Goal: Check status: Check status

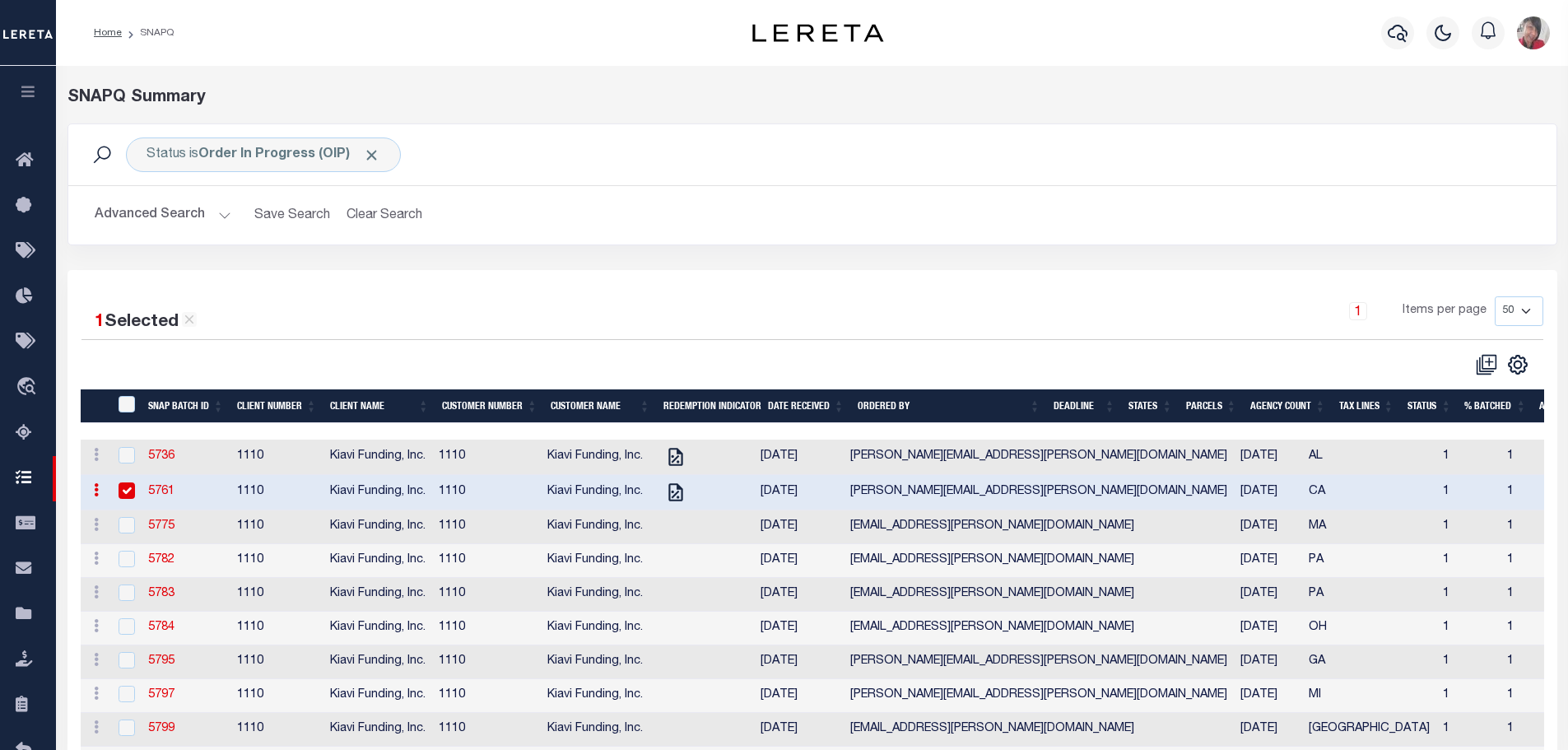
select select "50"
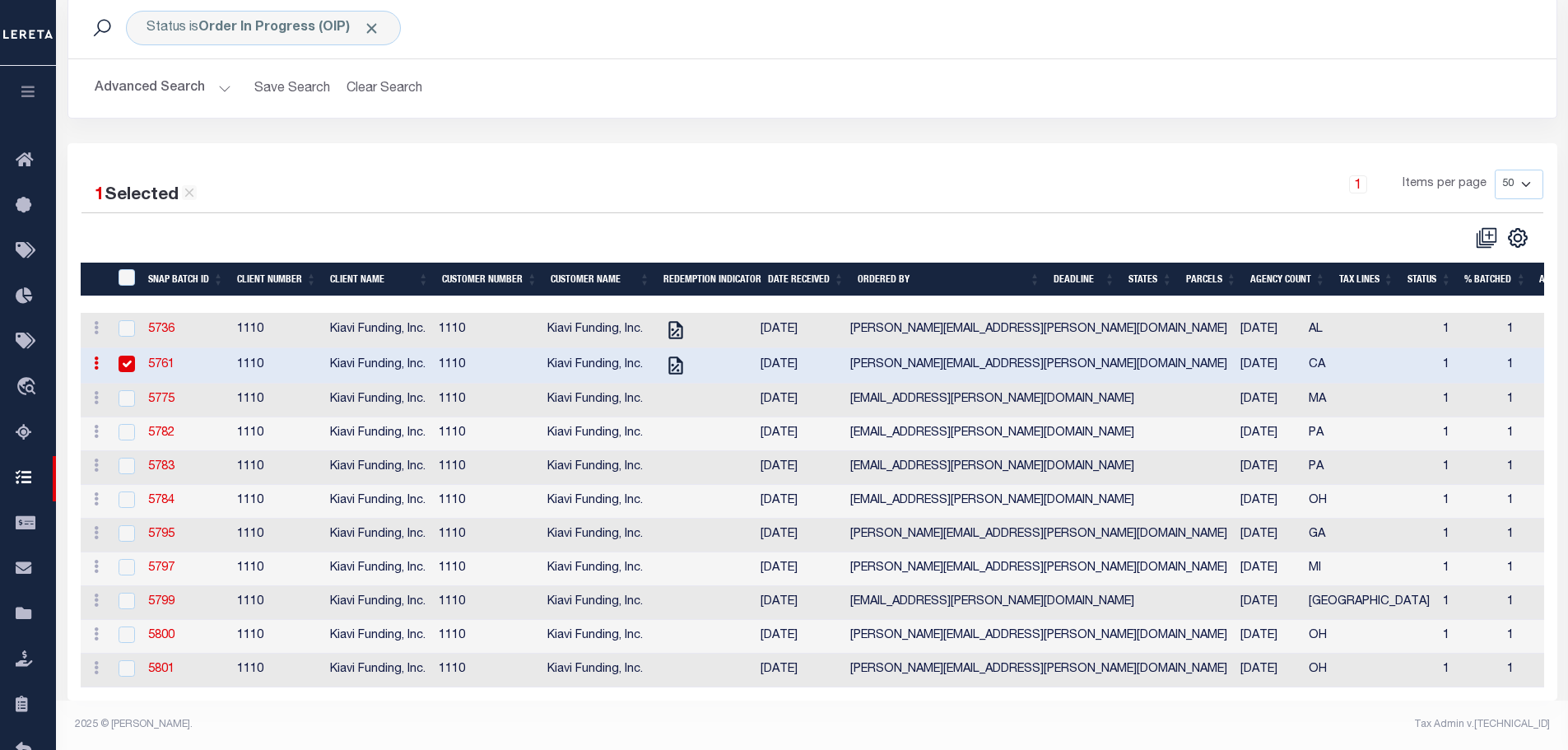
scroll to position [142, 0]
click at [129, 356] on input "checkbox" at bounding box center [126, 364] width 17 height 17
checkbox input "false"
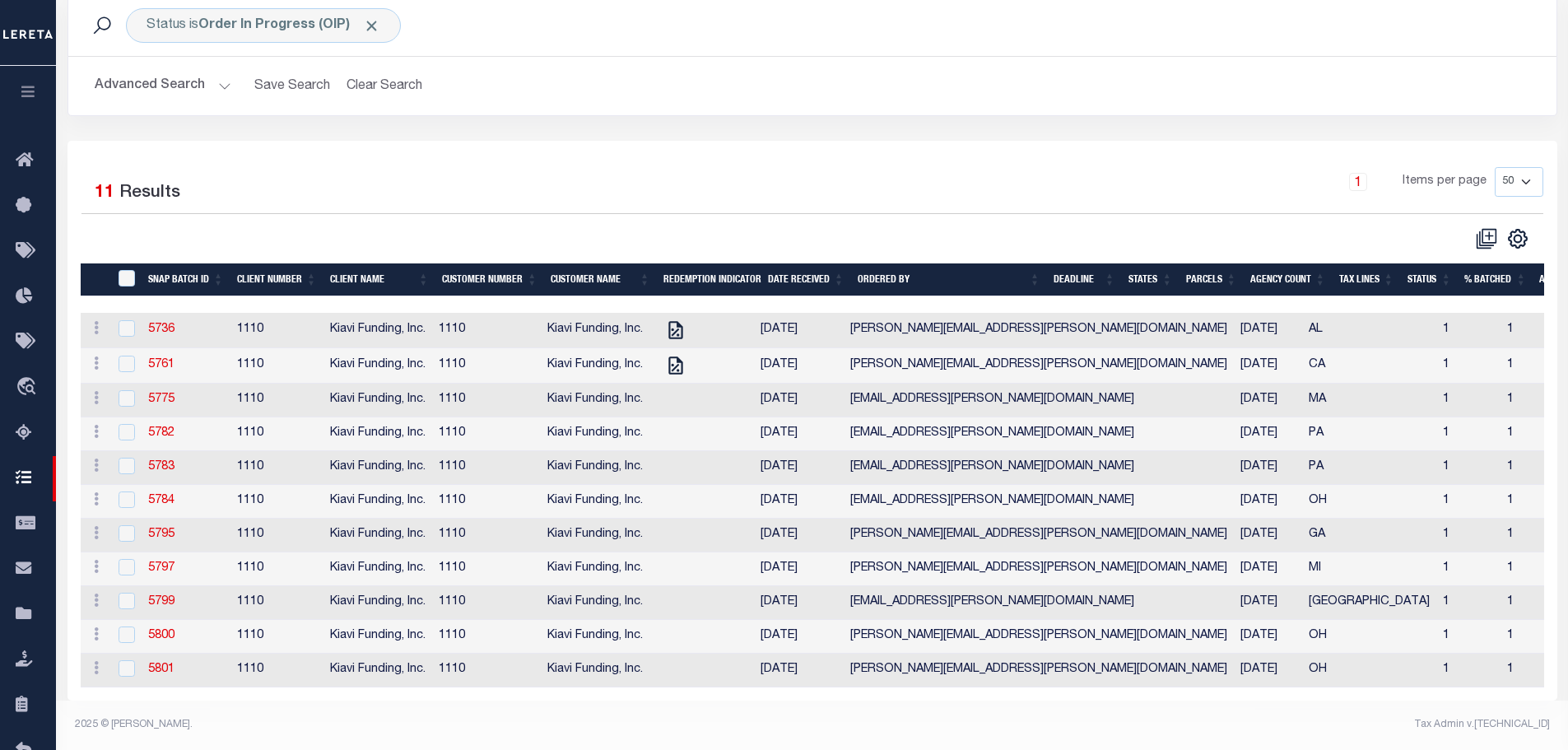
scroll to position [145, 0]
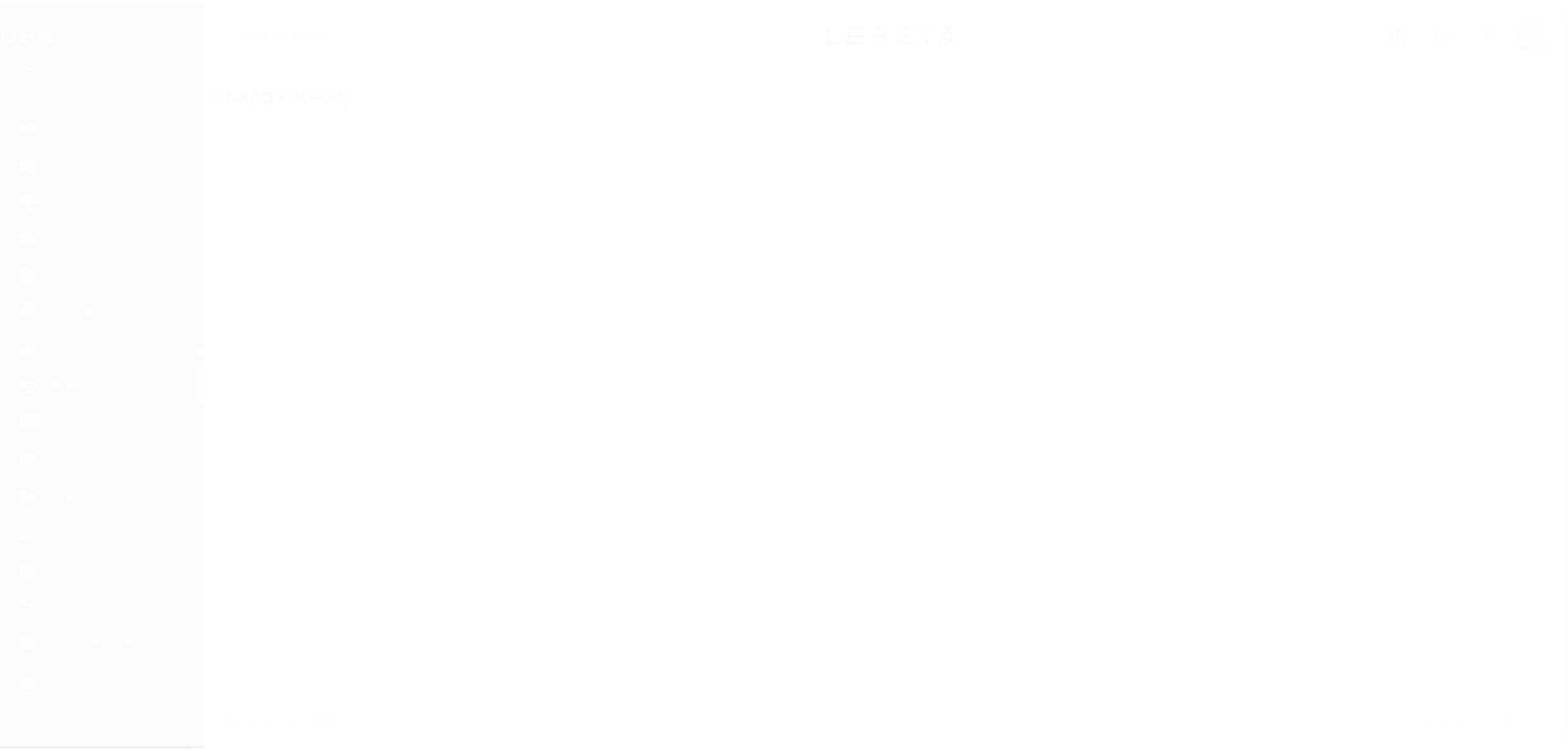
scroll to position [52, 0]
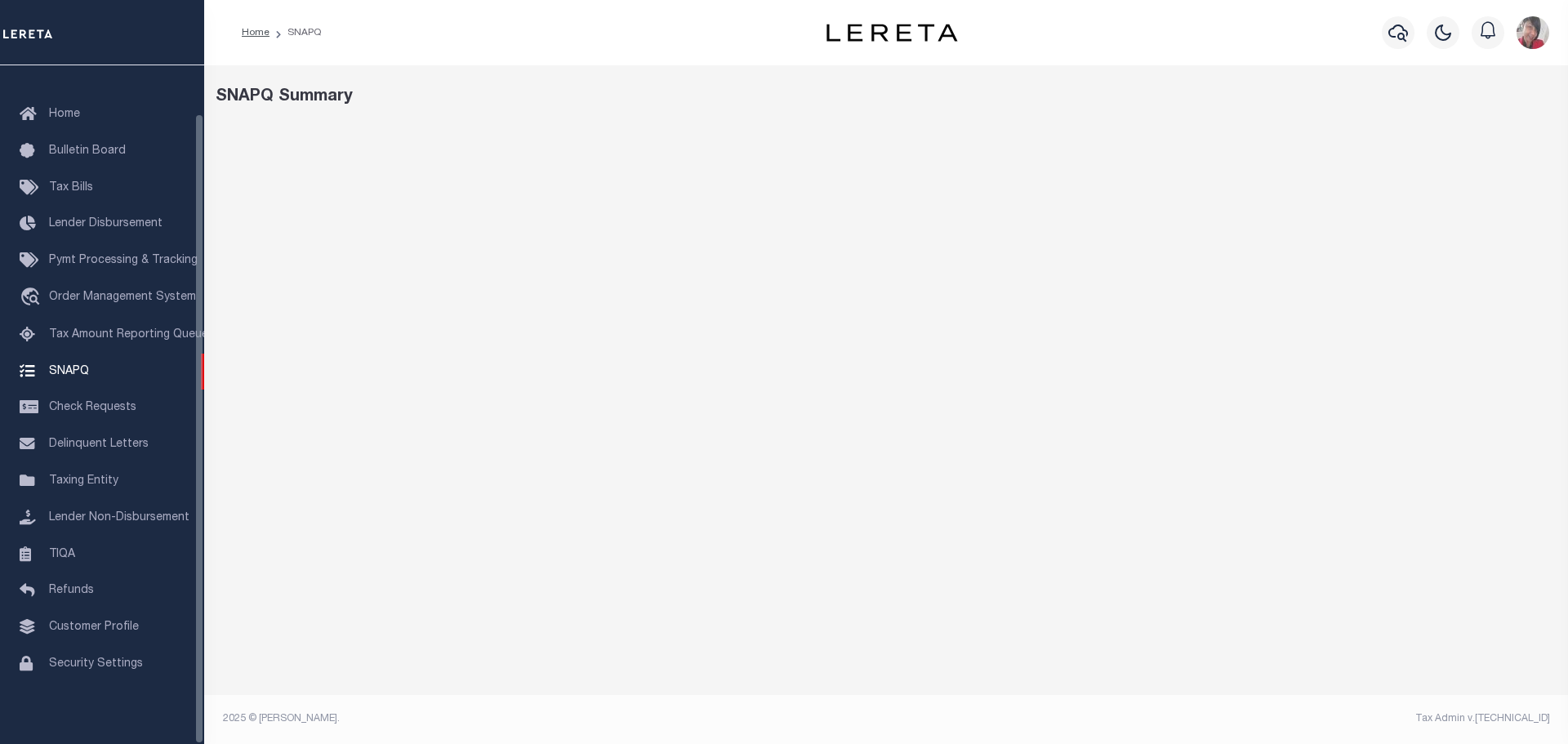
select select "50"
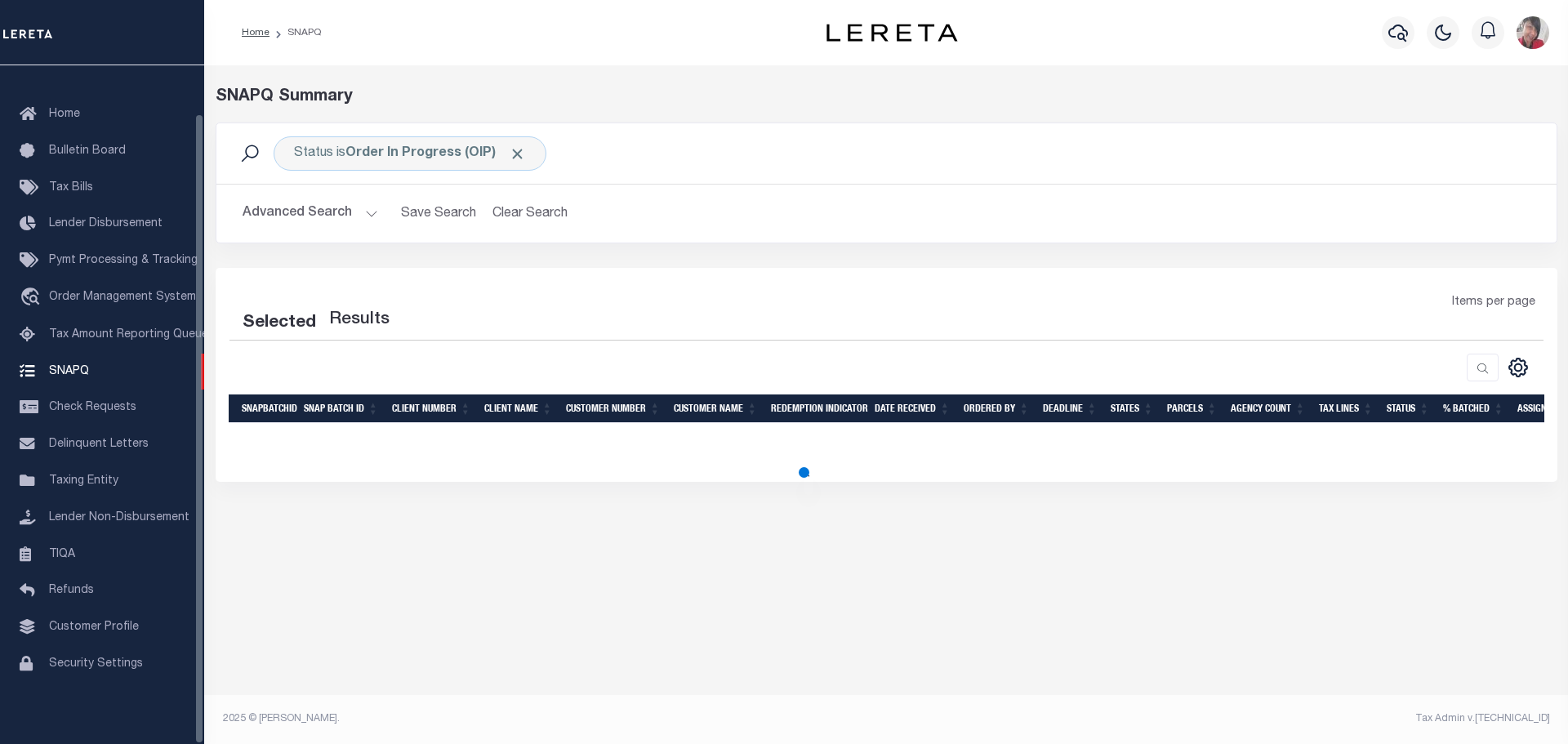
select select "50"
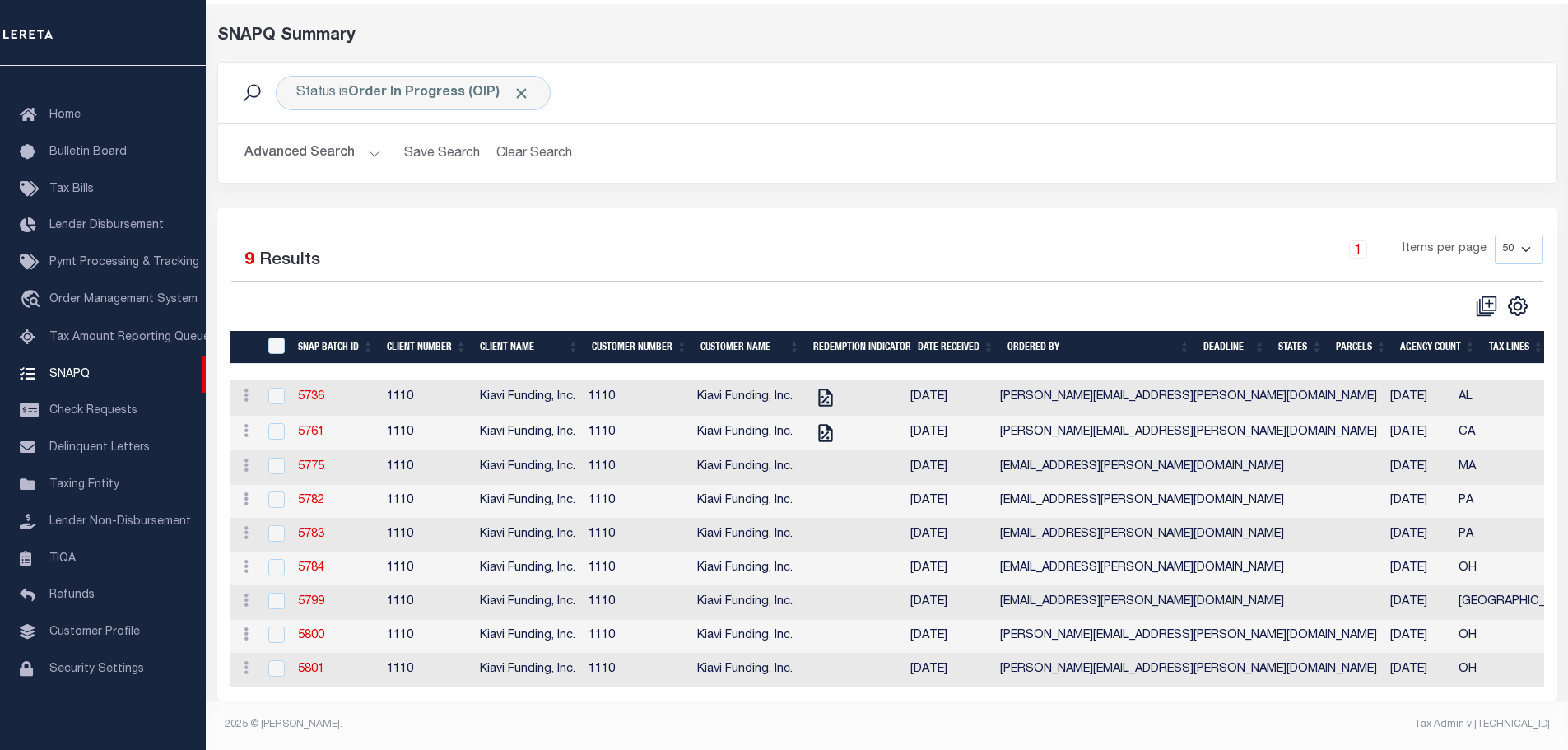
scroll to position [77, 0]
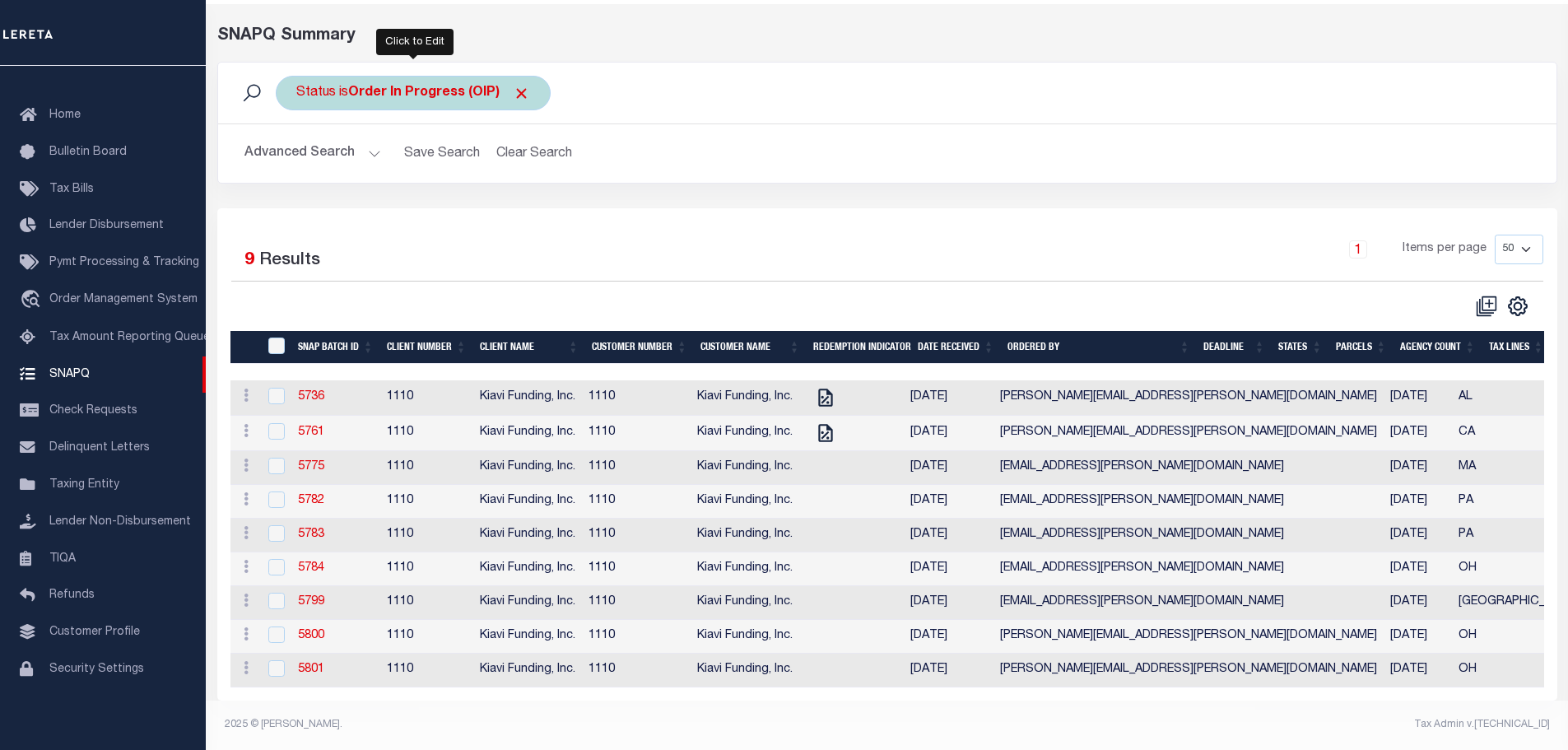
click at [441, 75] on div "Status is Order In Progress (OIP)" at bounding box center [413, 92] width 275 height 34
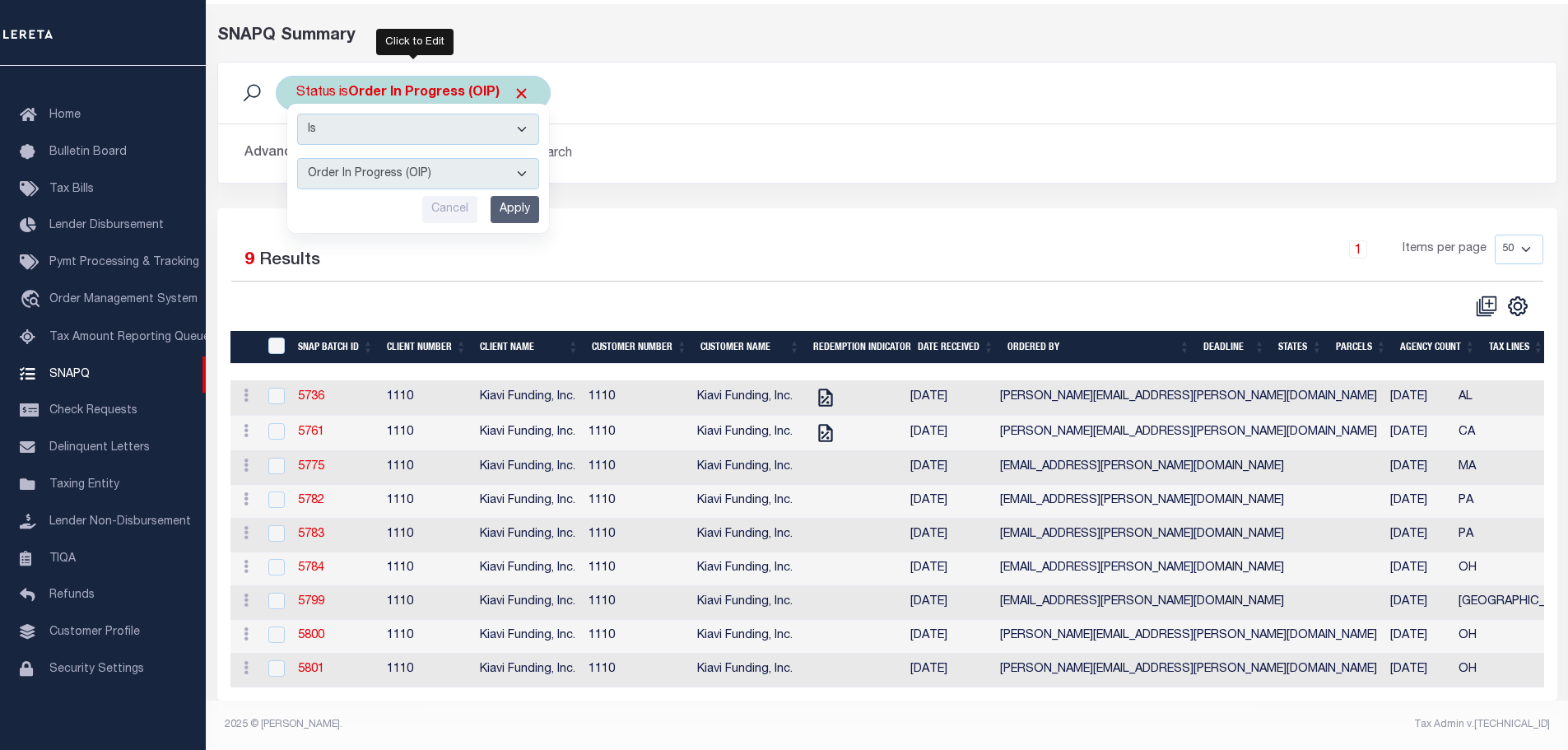
click at [519, 158] on select "Complete (CPT) Order In Progress (OIP)" at bounding box center [418, 174] width 242 height 31
select select "CPT"
click at [297, 158] on select "Complete (CPT) Order In Progress (OIP)" at bounding box center [418, 174] width 242 height 31
click at [524, 196] on input "Apply" at bounding box center [515, 209] width 49 height 27
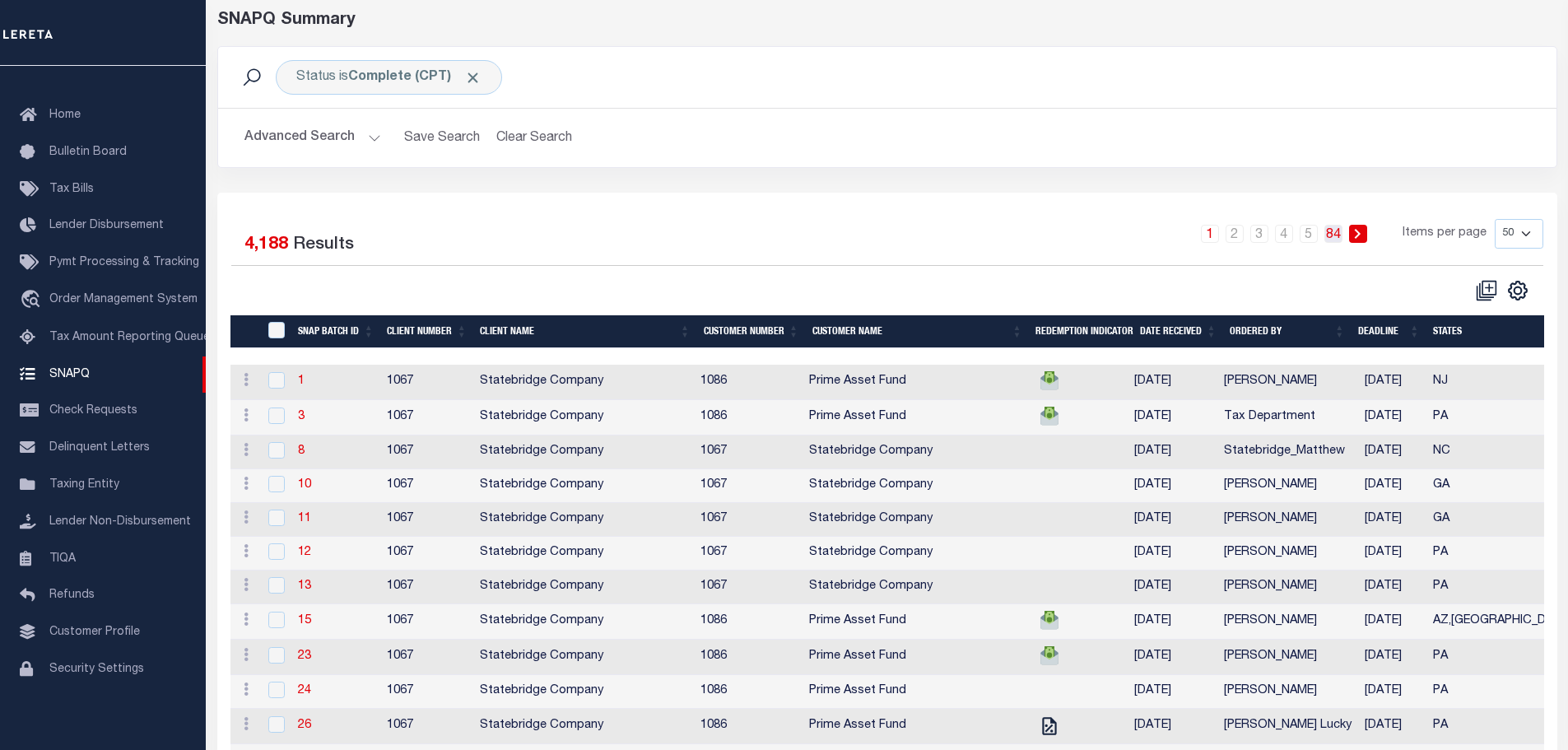
click at [1335, 238] on link "84" at bounding box center [1333, 234] width 19 height 19
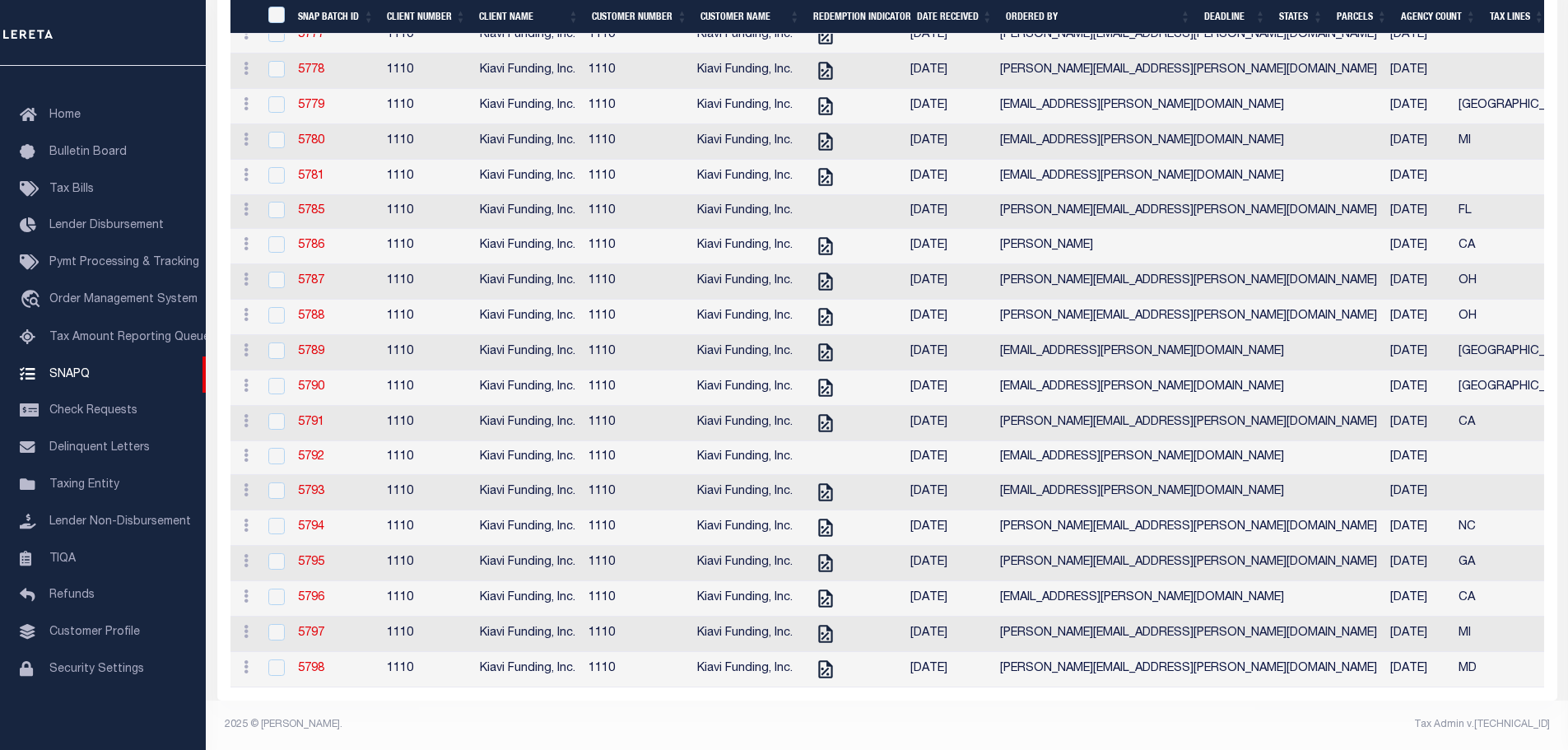
scroll to position [1121, 0]
click at [315, 556] on link "5795" at bounding box center [311, 562] width 26 height 12
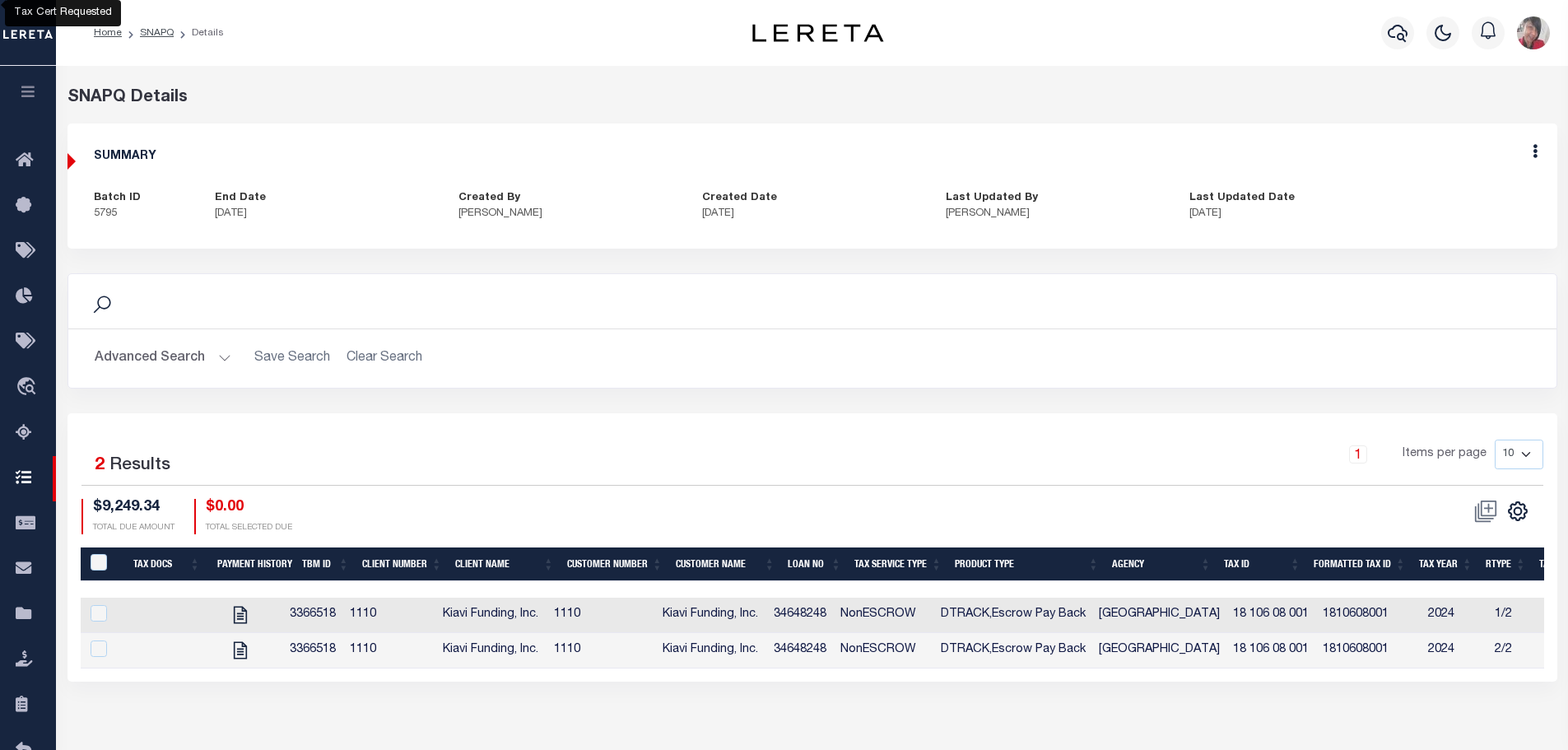
click at [1084, 108] on div "SNAPQ Details" at bounding box center [812, 98] width 1490 height 24
drag, startPoint x: 257, startPoint y: 613, endPoint x: 349, endPoint y: 610, distance: 92.0
click at [251, 613] on icon "" at bounding box center [240, 615] width 22 height 22
checkbox input "true"
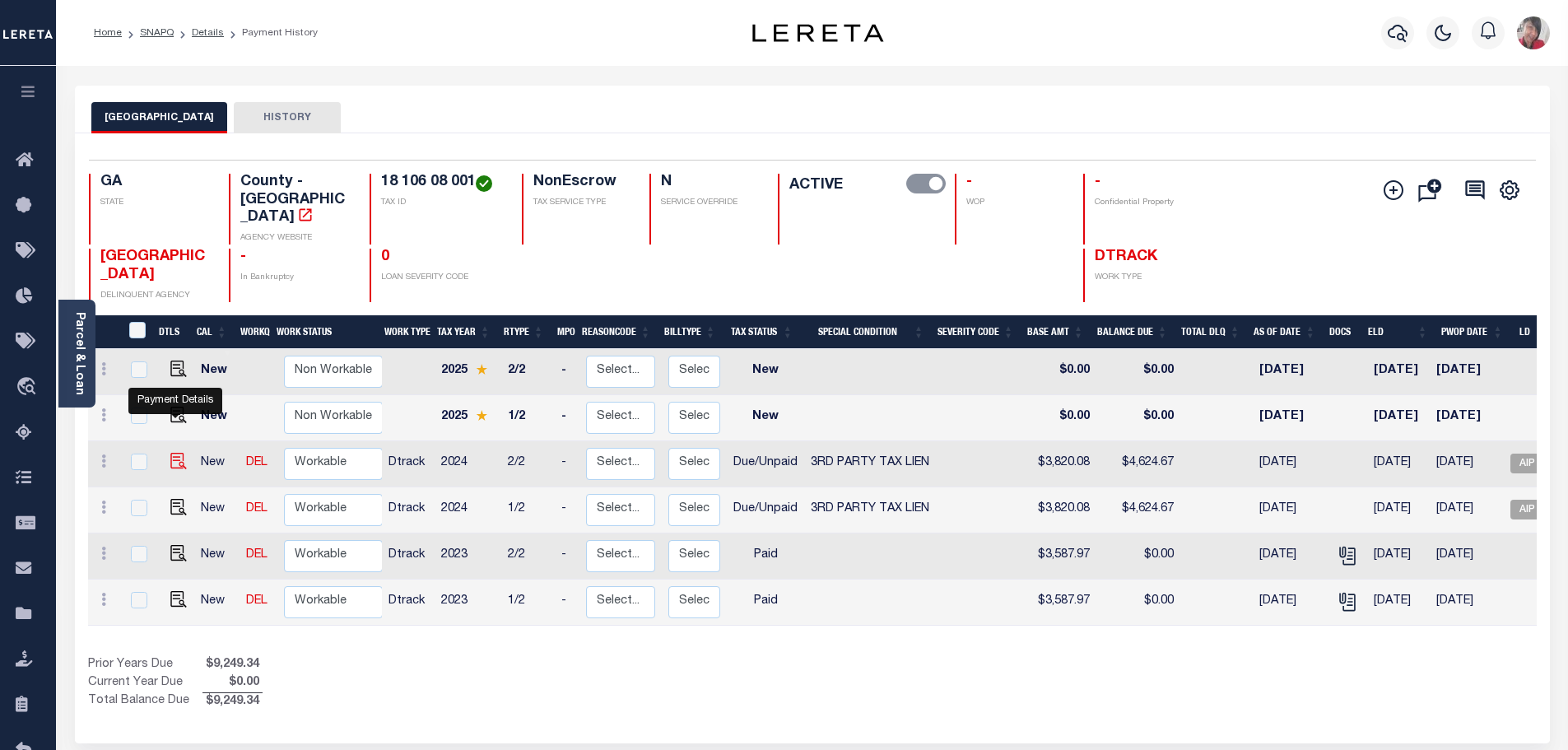
click at [172, 453] on img "" at bounding box center [178, 461] width 17 height 17
checkbox input "true"
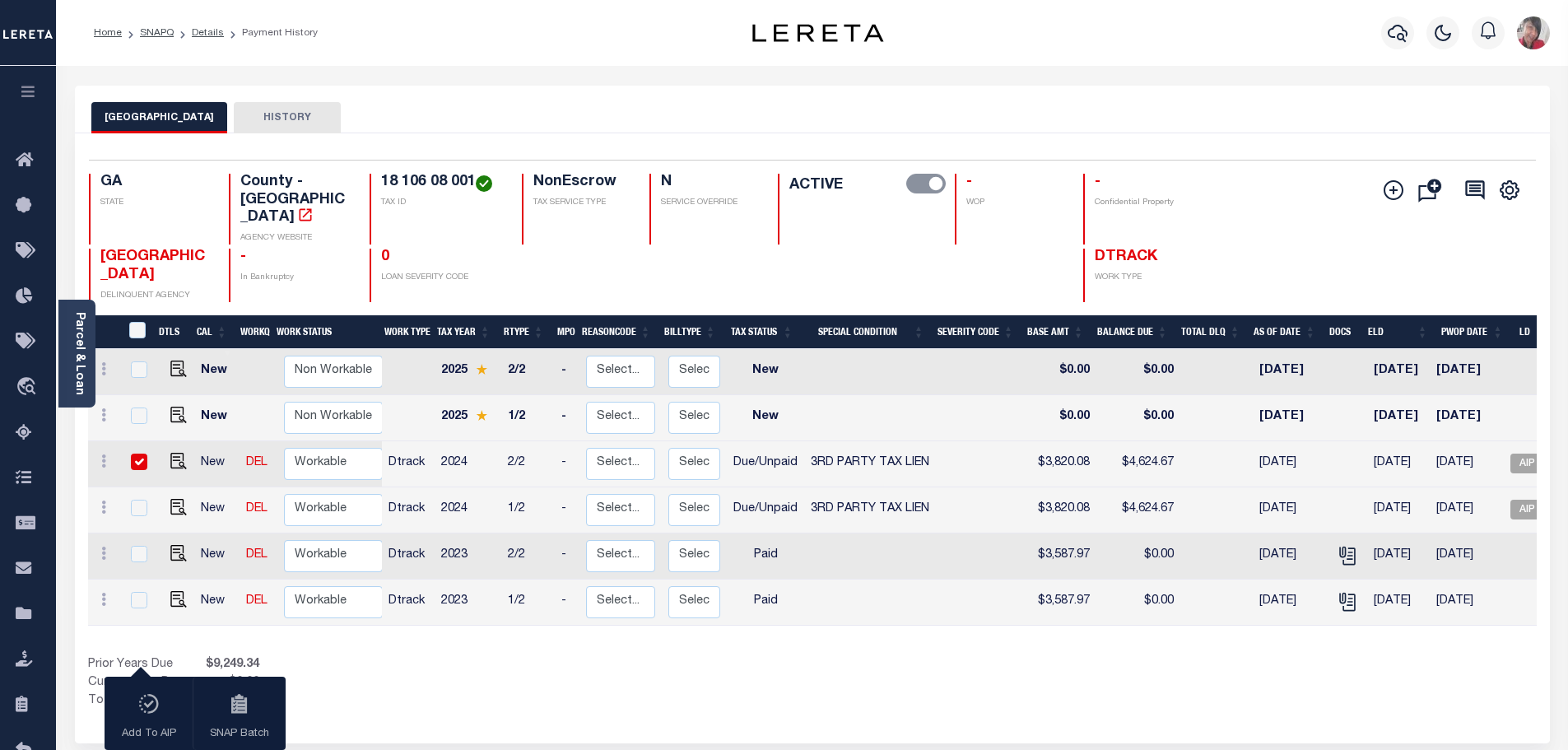
click at [138, 454] on input "checkbox" at bounding box center [139, 462] width 17 height 17
checkbox input "false"
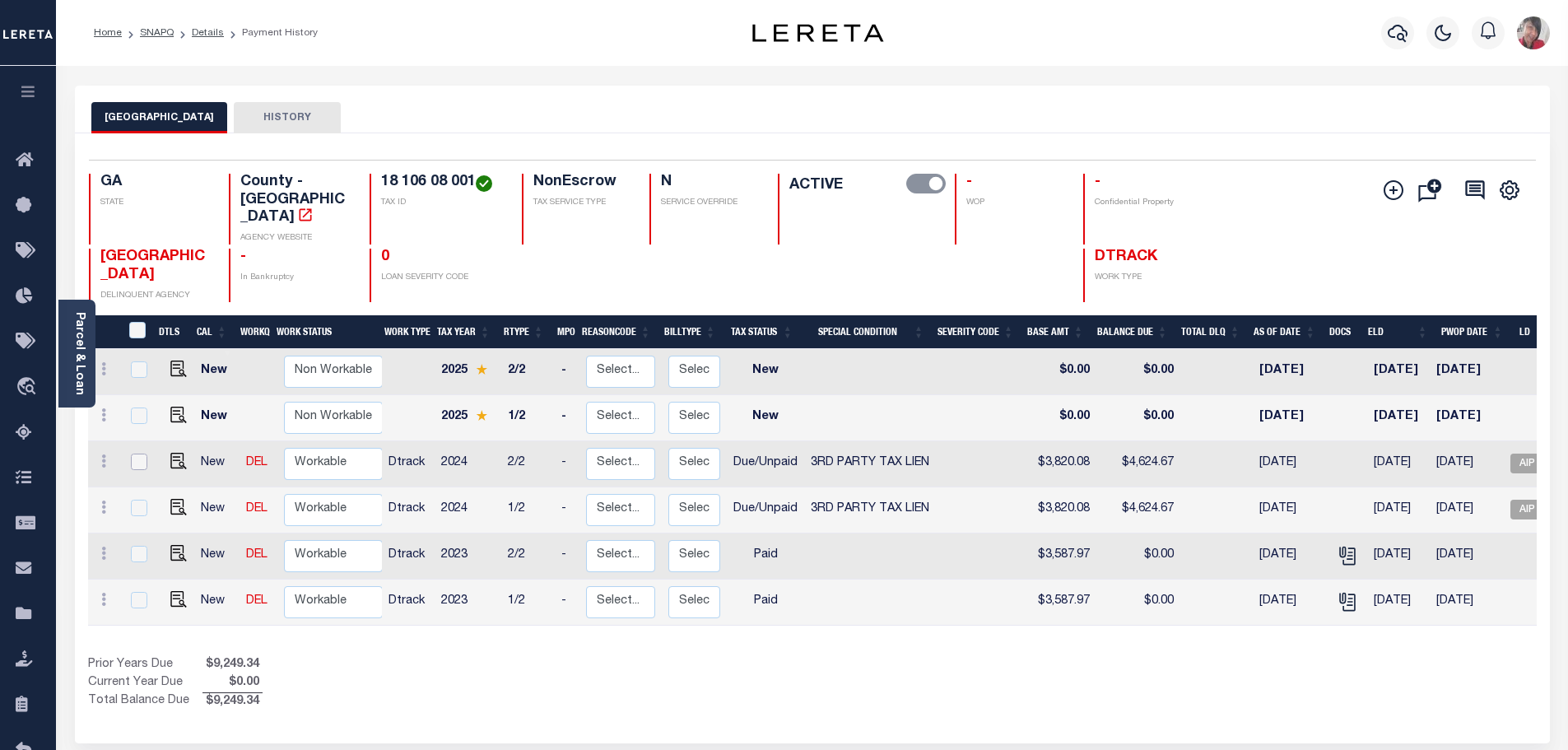
scroll to position [0, 195]
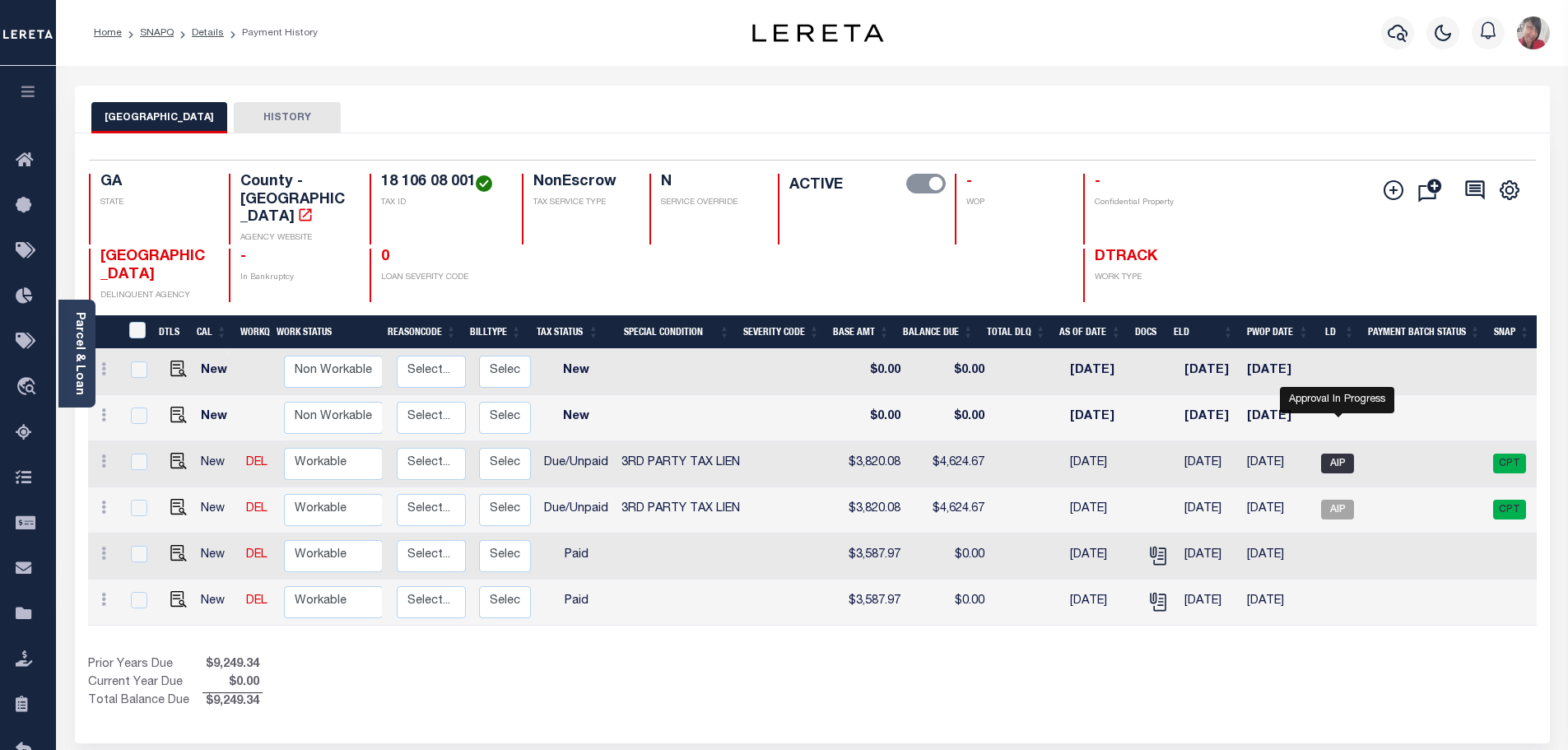
click at [1343, 454] on span "AIP" at bounding box center [1338, 463] width 33 height 20
checkbox input "true"
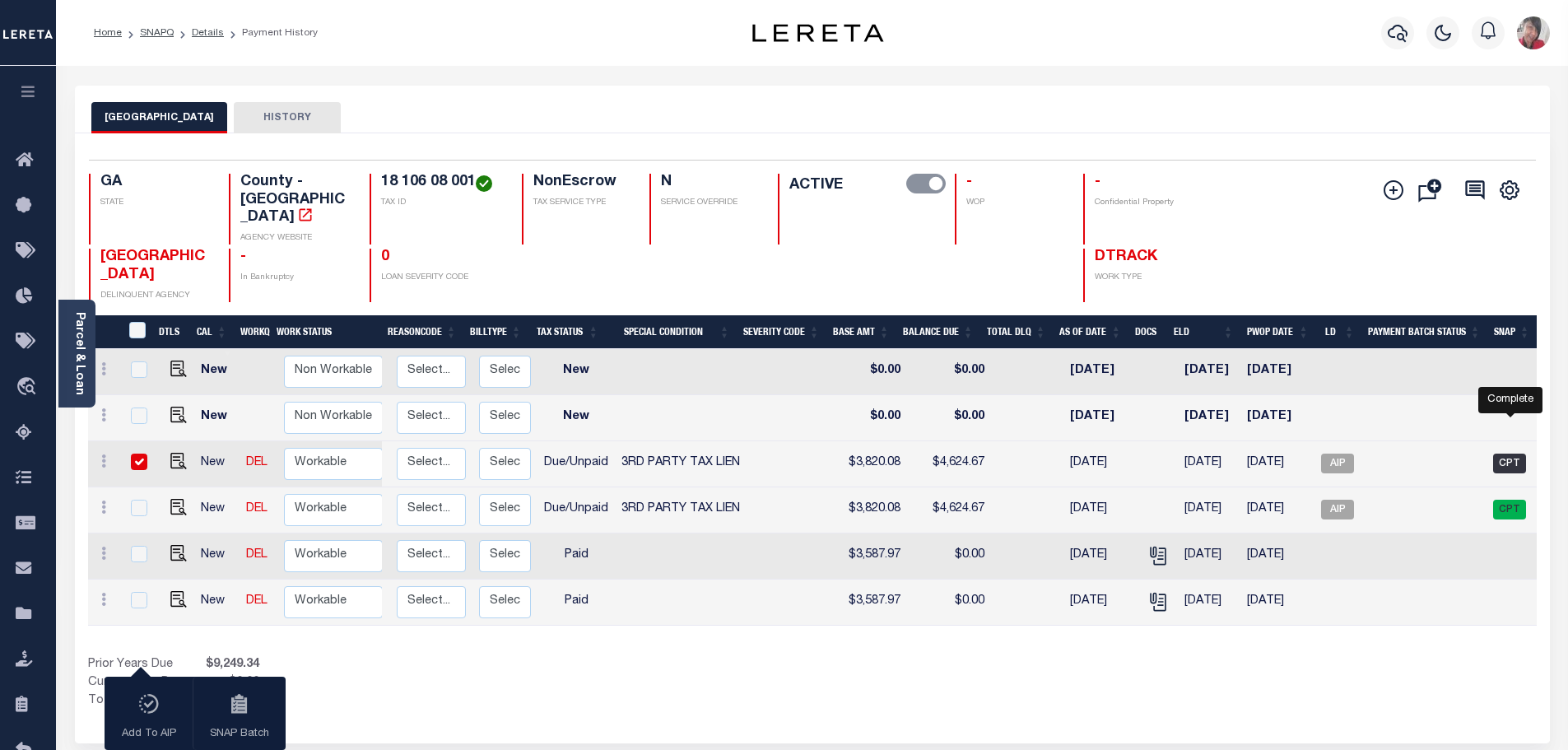
click at [1513, 454] on span "CPT" at bounding box center [1510, 463] width 33 height 20
checkbox input "false"
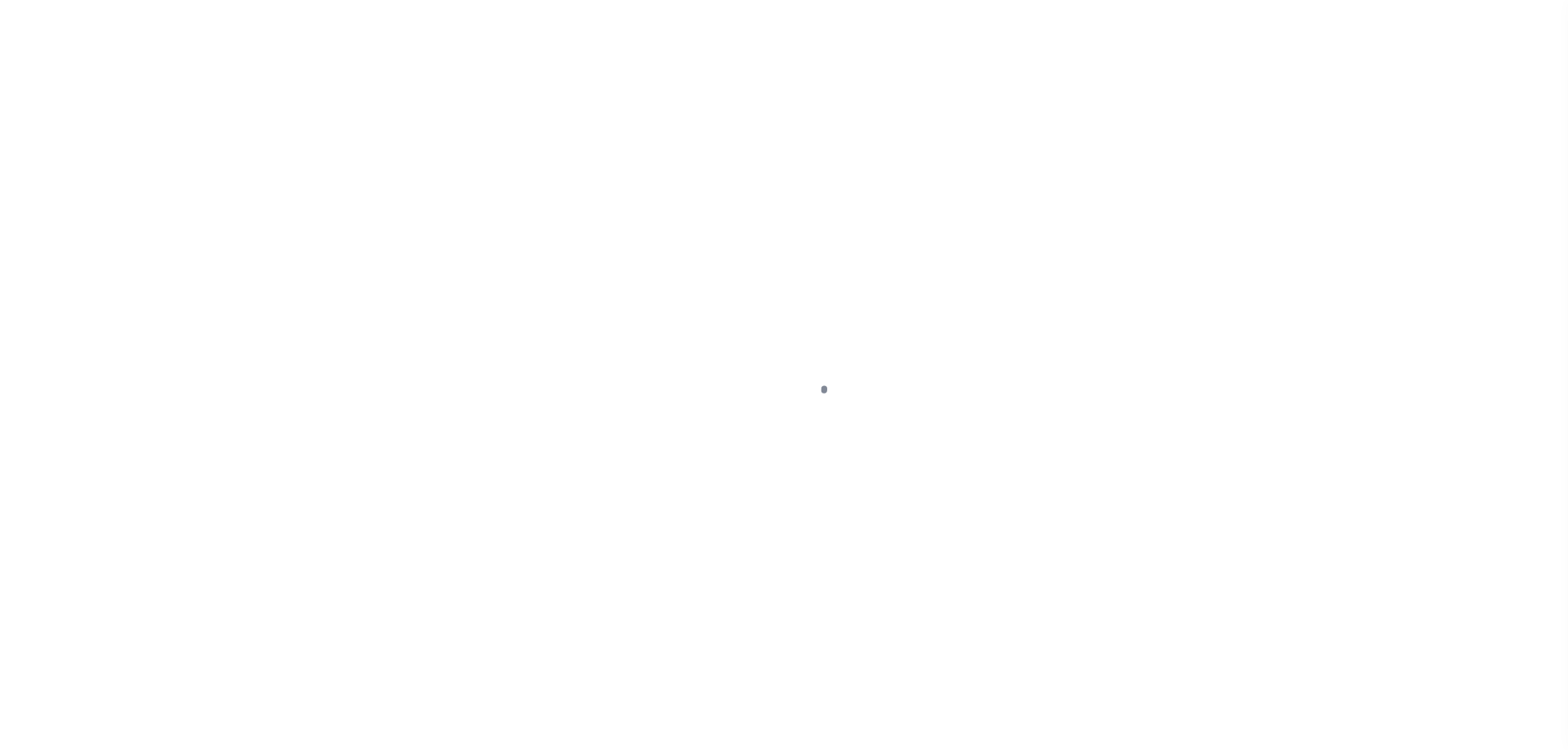
select select "DUE"
select select "20"
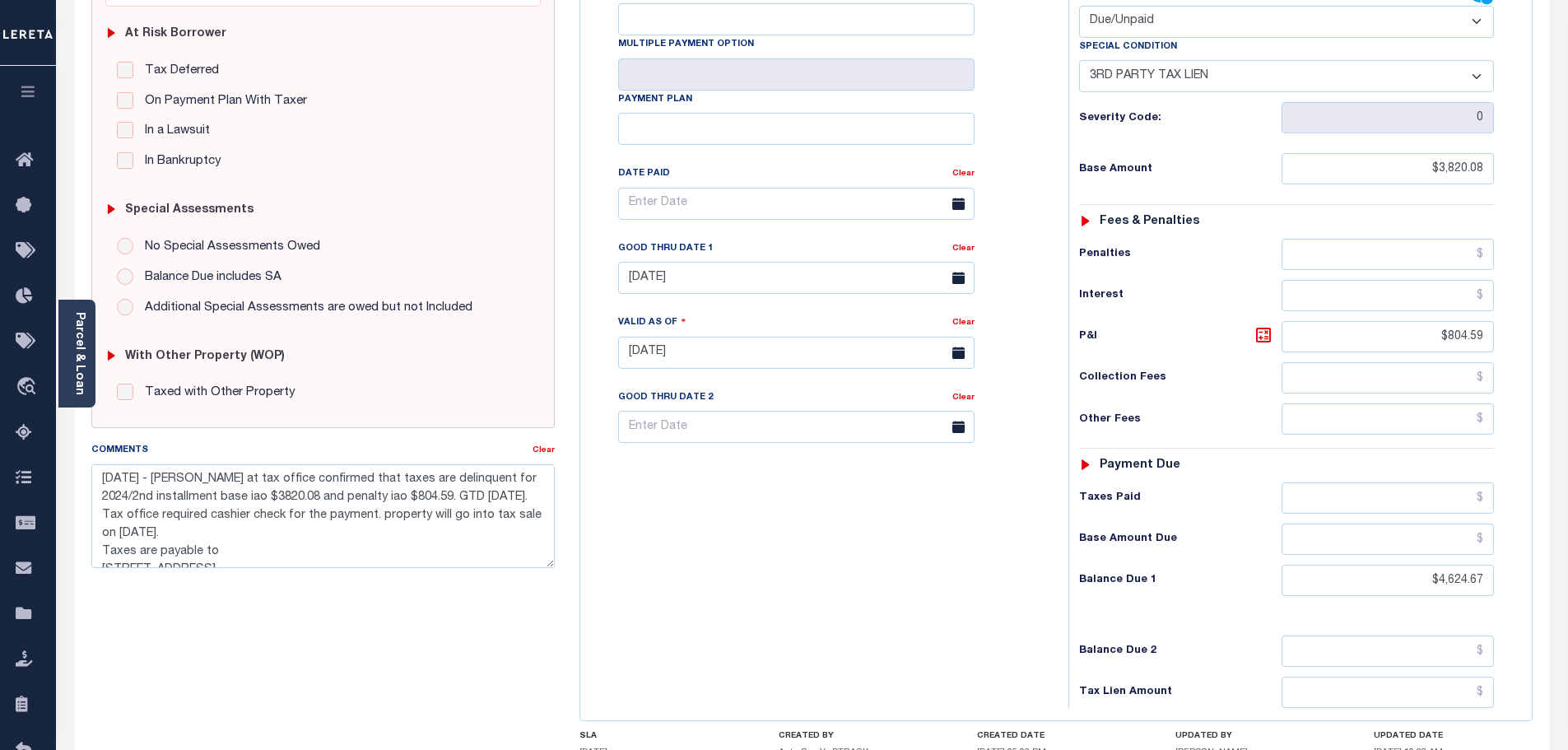
scroll to position [247, 0]
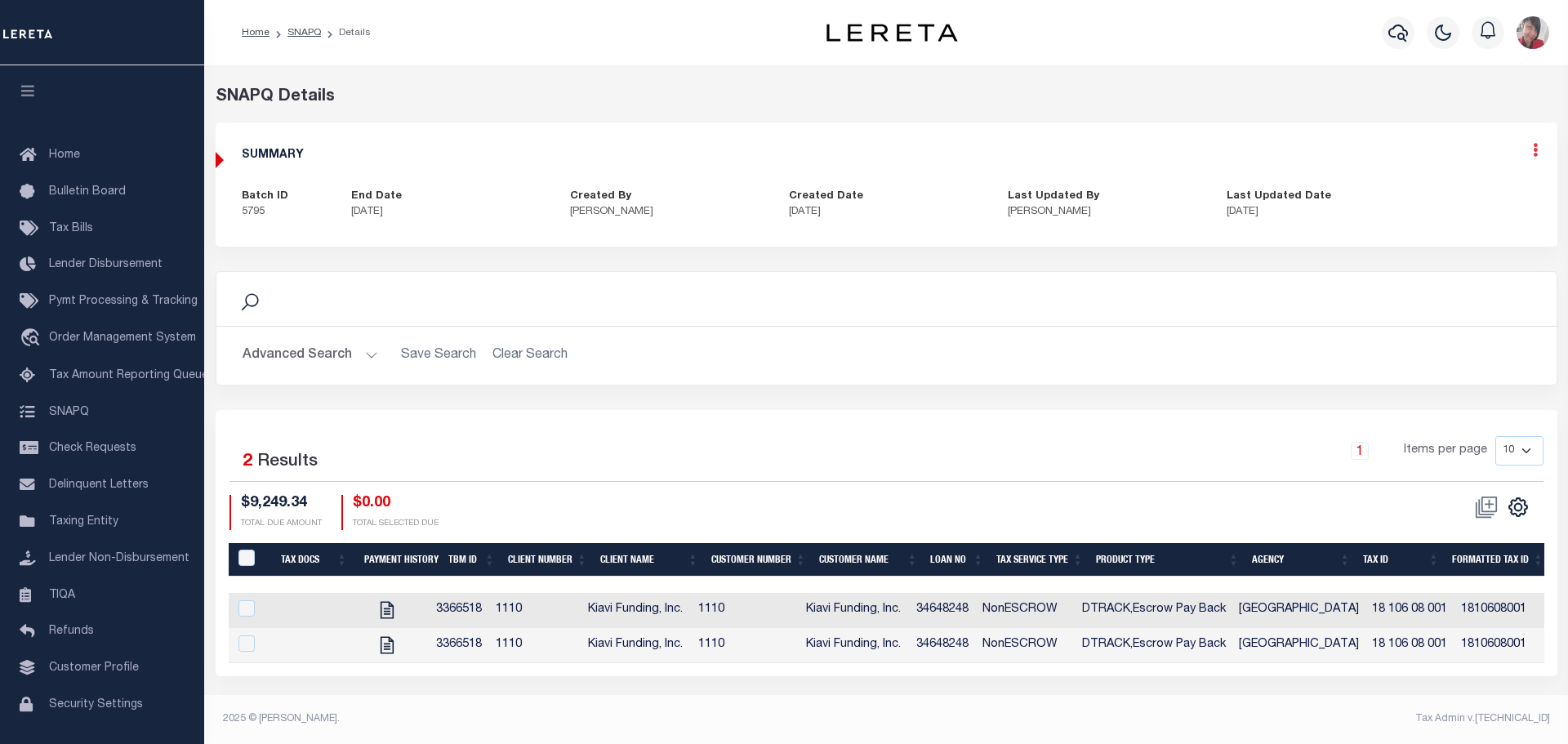
click at [1534, 151] on icon at bounding box center [1535, 149] width 5 height 14
click at [1455, 193] on link "Edit" at bounding box center [1491, 198] width 129 height 27
select select "CPT"
checkbox input "true"
type textarea "8/11/2025- LD # 45568 Funding Date: 8/18/2025 Per Kim at tax office confirmed t…"
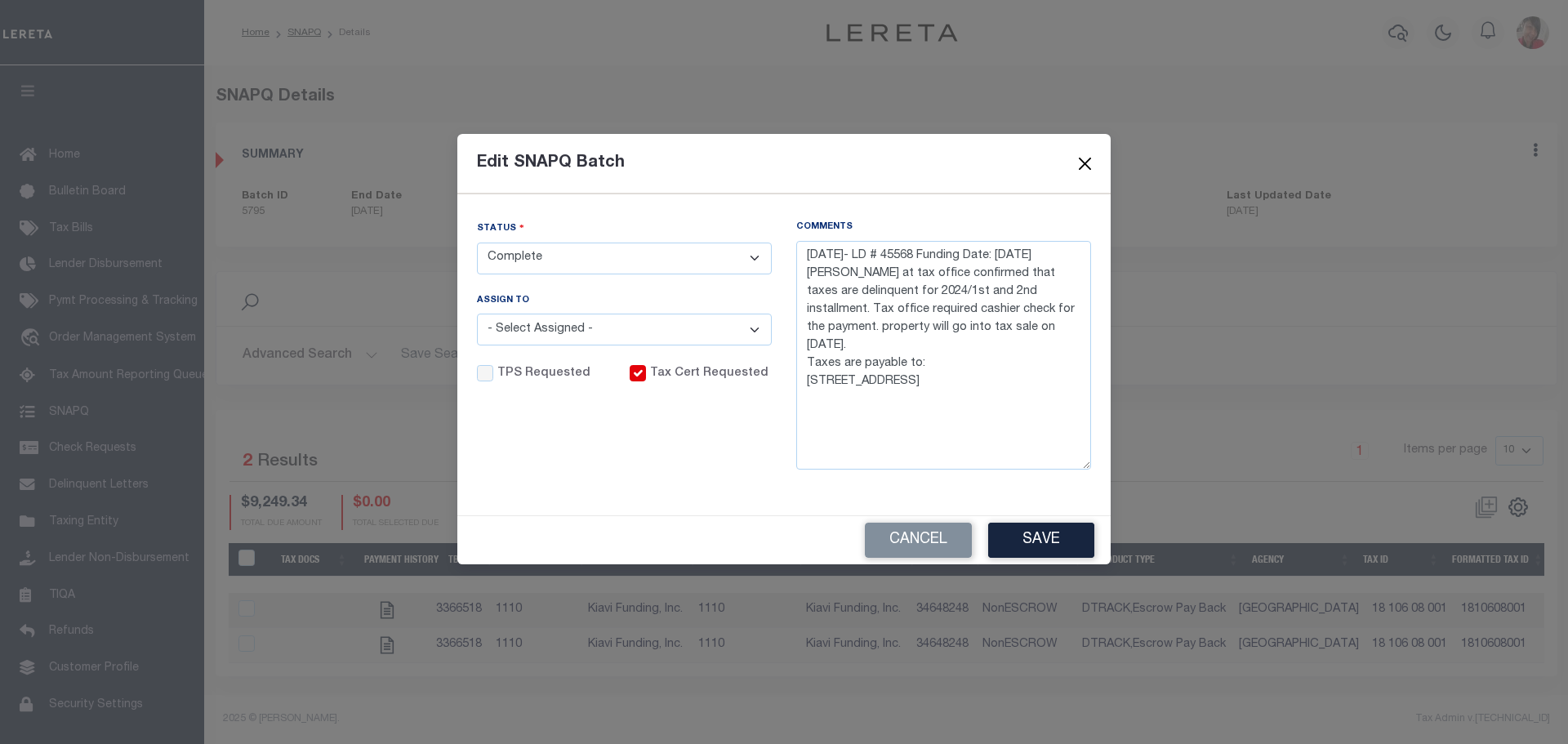
click at [1087, 166] on button "Close" at bounding box center [1085, 164] width 21 height 21
